Goal: Task Accomplishment & Management: Manage account settings

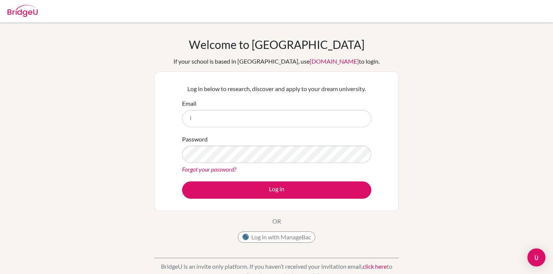
click at [228, 172] on link "Forgot your password?" at bounding box center [209, 168] width 54 height 7
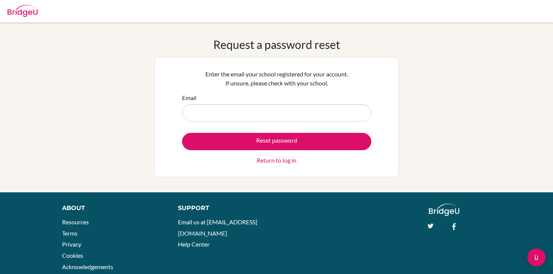
click at [274, 109] on input "Email" at bounding box center [276, 112] width 189 height 17
type input "loulwamagboul@gmail.com"
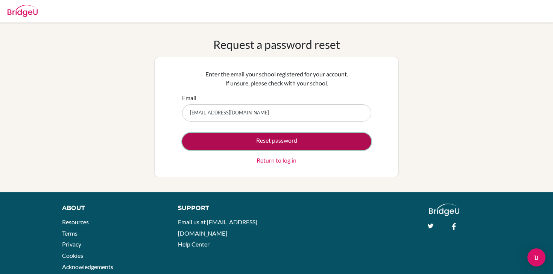
click at [280, 145] on button "Reset password" at bounding box center [276, 141] width 189 height 17
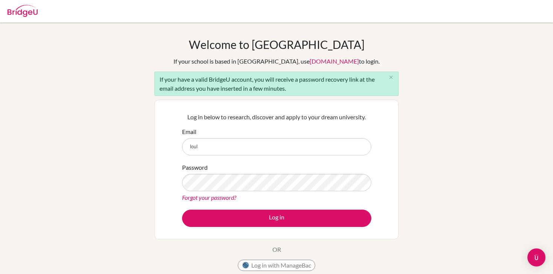
type input "[EMAIL_ADDRESS][DOMAIN_NAME]"
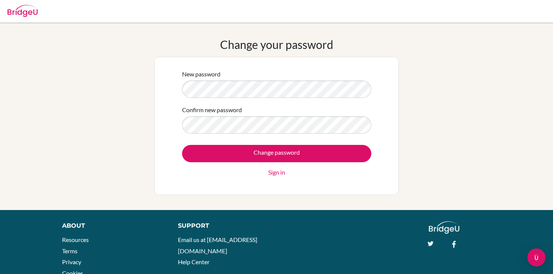
click at [272, 136] on form "New password Confirm new password Change password Sign in" at bounding box center [276, 123] width 189 height 107
click at [182, 145] on input "Change password" at bounding box center [276, 153] width 189 height 17
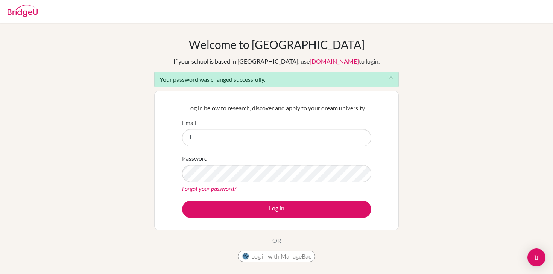
type input "[EMAIL_ADDRESS][DOMAIN_NAME]"
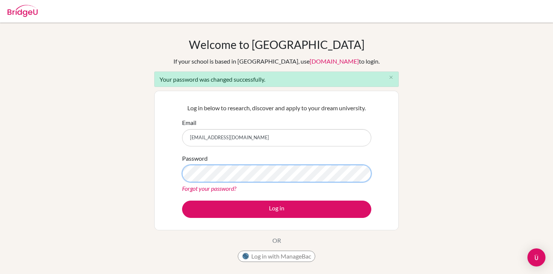
click at [182, 200] on button "Log in" at bounding box center [276, 208] width 189 height 17
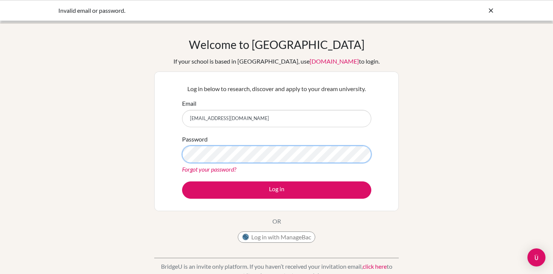
click at [182, 181] on button "Log in" at bounding box center [276, 189] width 189 height 17
